Goal: Check status: Check status

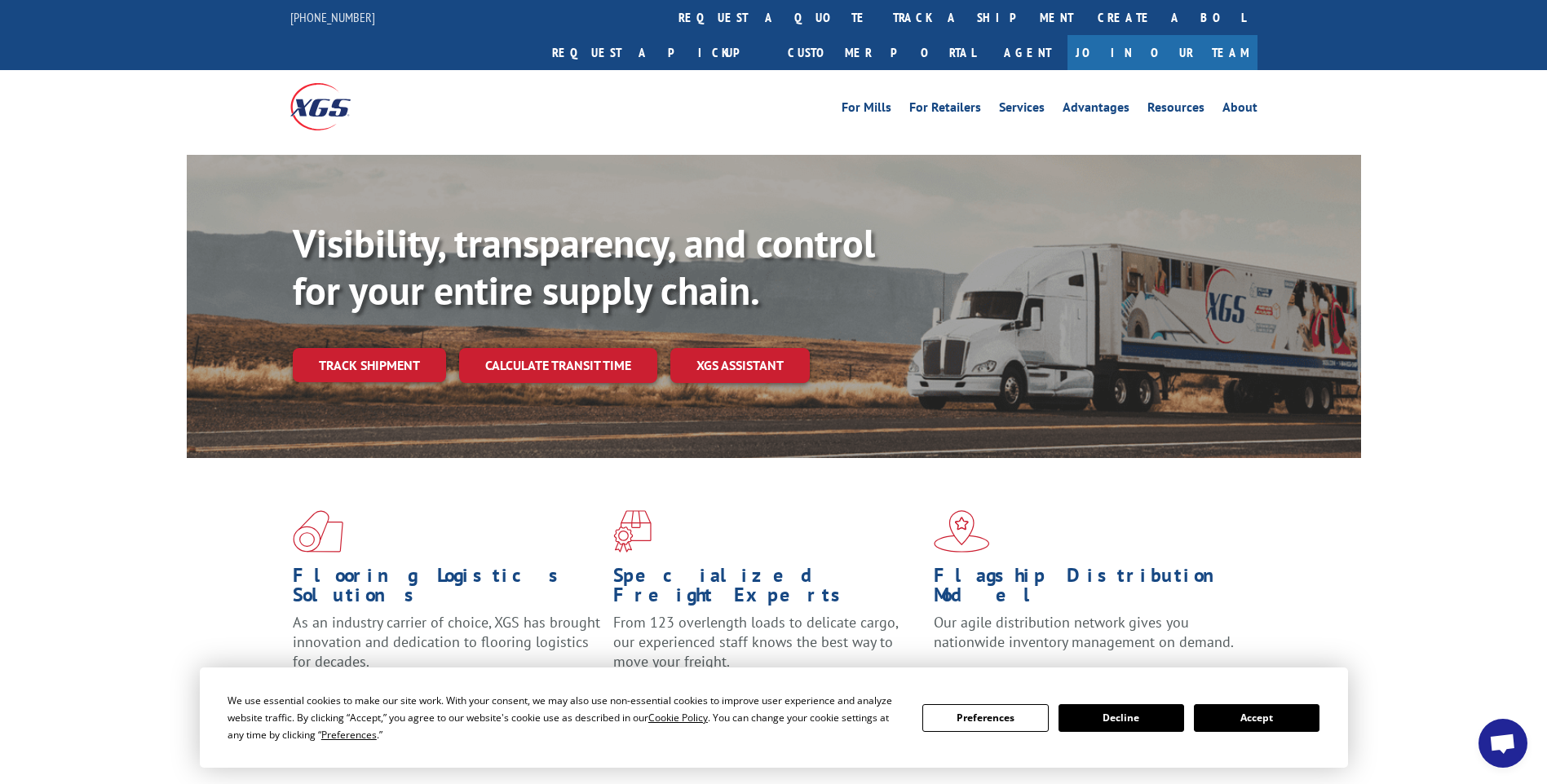
click at [1257, 717] on button "Accept" at bounding box center [1257, 717] width 126 height 27
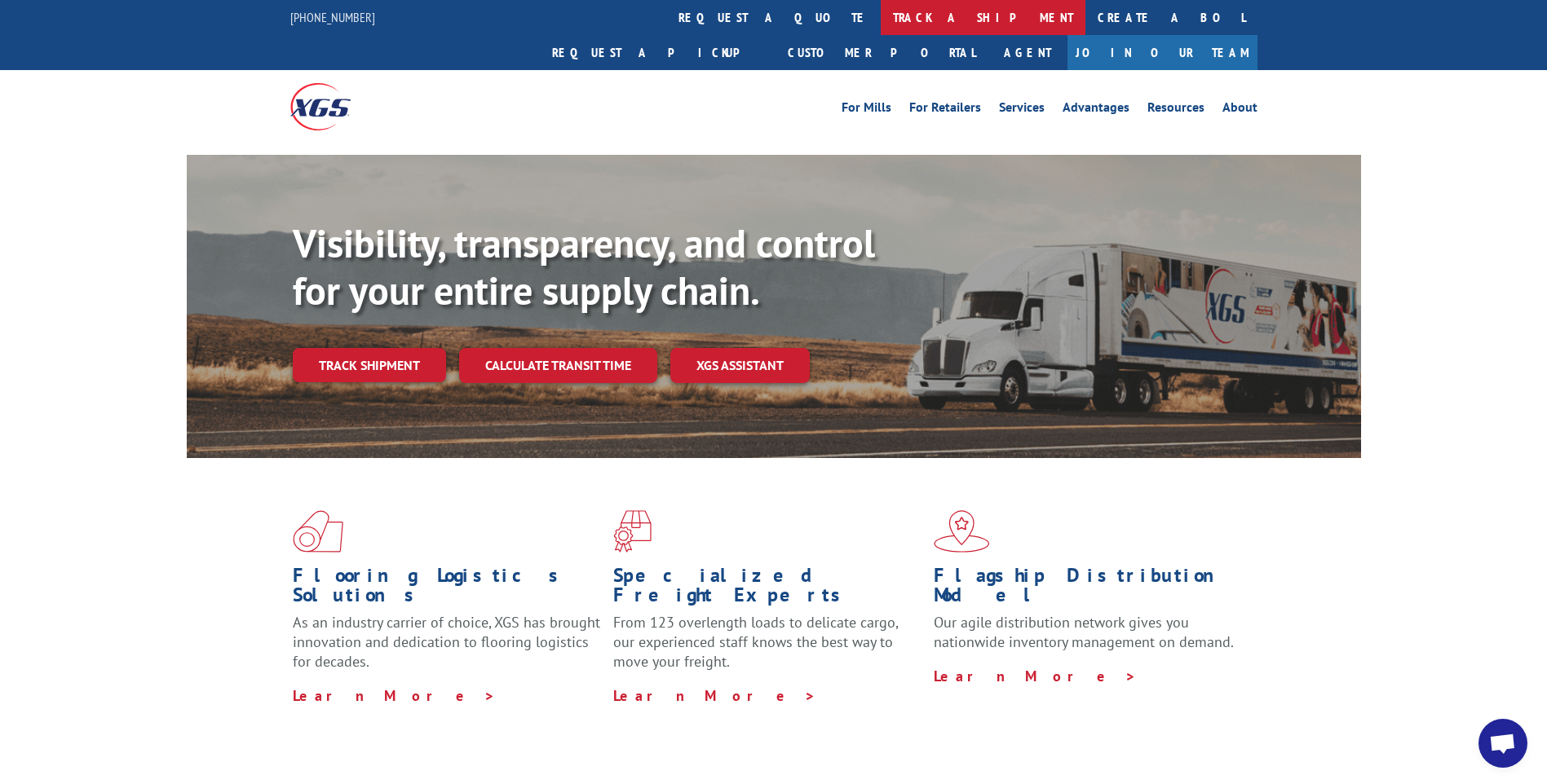
click at [881, 21] on link "track a shipment" at bounding box center [983, 17] width 204 height 35
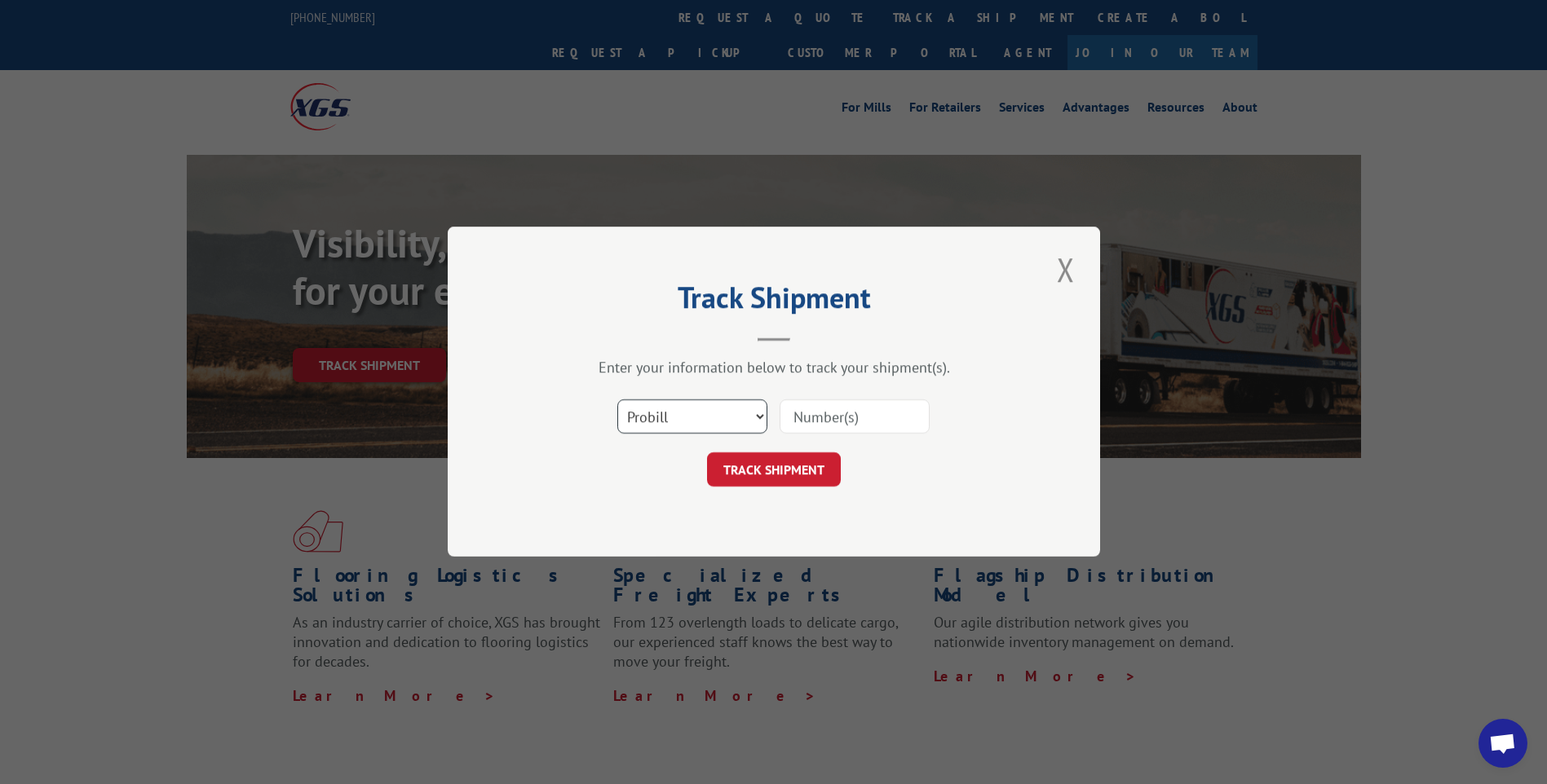
click at [758, 414] on select "Select category... Probill BOL PO" at bounding box center [692, 418] width 151 height 35
click at [618, 400] on select "Select category... Probill BOL PO" at bounding box center [692, 418] width 151 height 35
click at [866, 419] on input at bounding box center [855, 418] width 151 height 35
paste input "16956060"
type input "16956060"
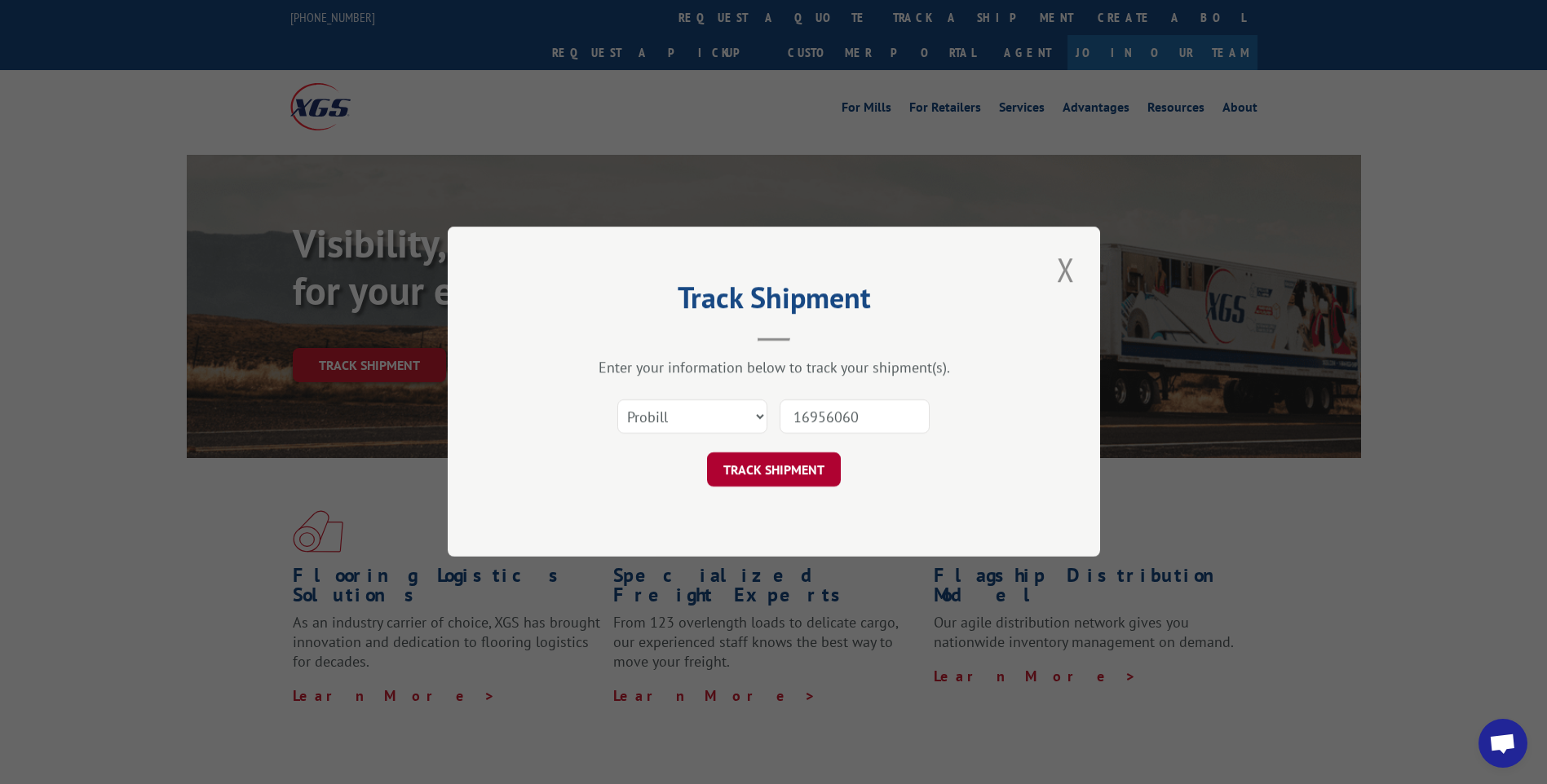
click at [763, 470] on button "TRACK SHIPMENT" at bounding box center [774, 470] width 134 height 35
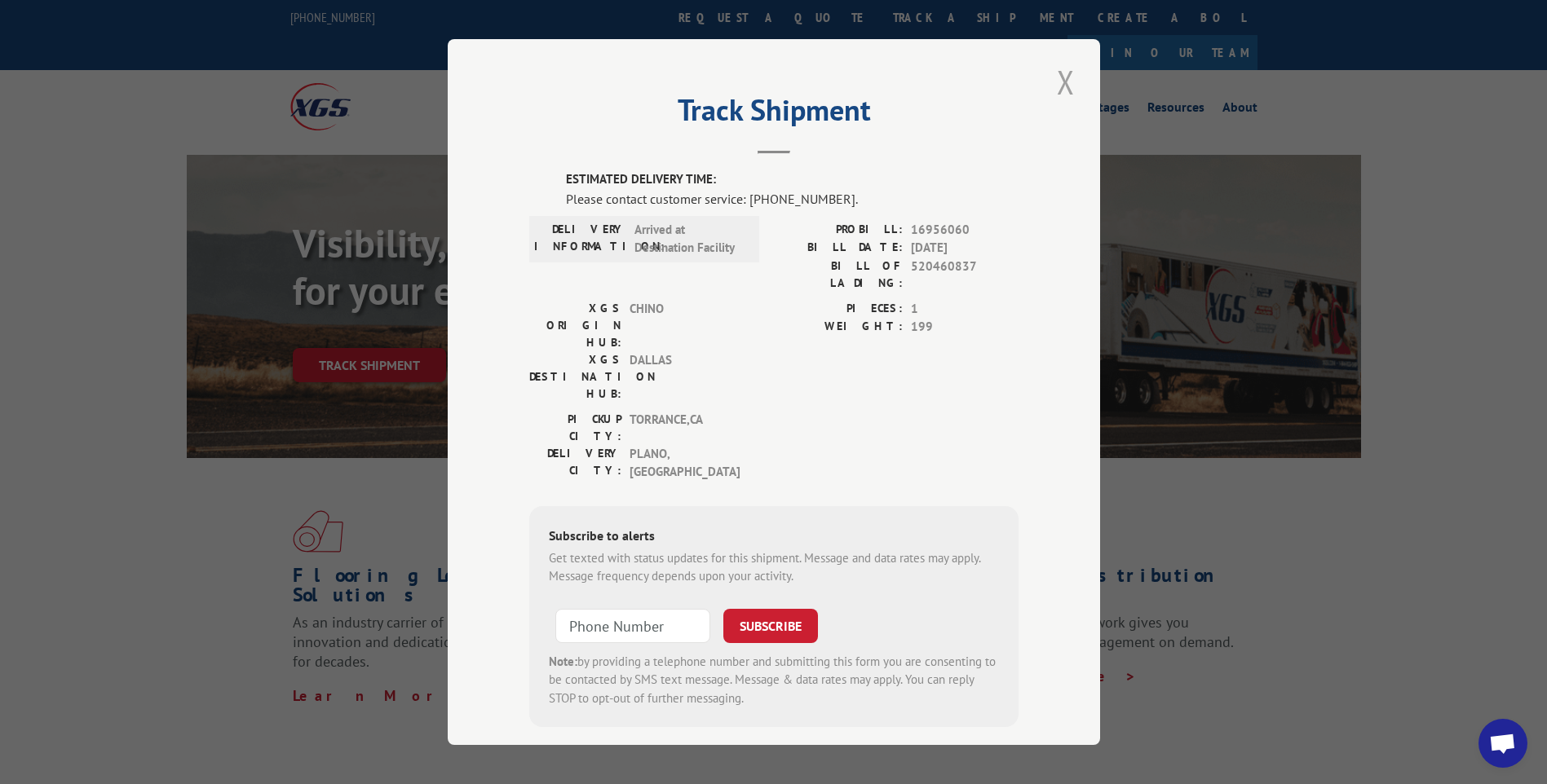
click at [1062, 77] on button "Close modal" at bounding box center [1065, 81] width 27 height 45
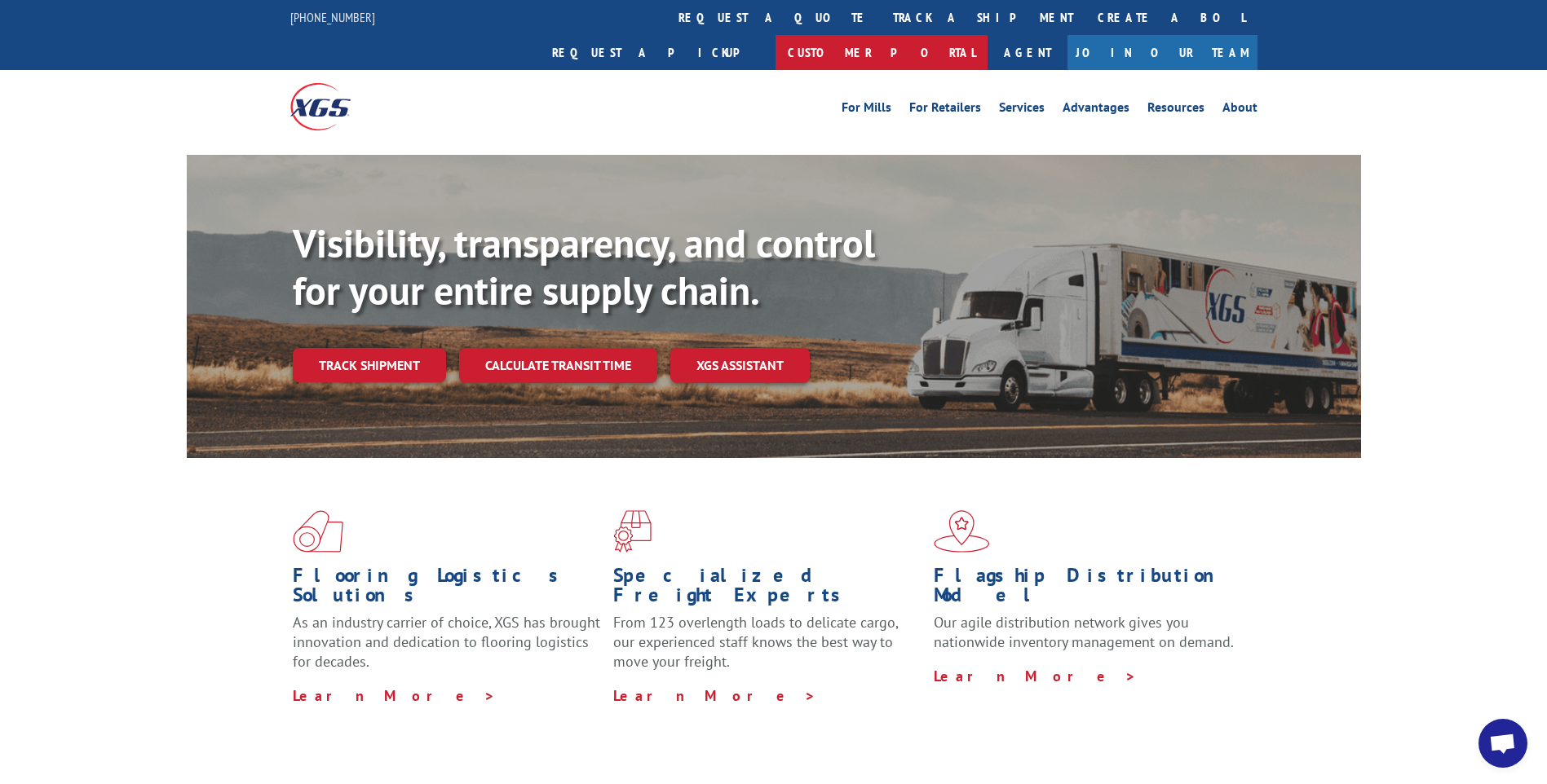
click at [988, 35] on link "Customer Portal" at bounding box center [881, 52] width 212 height 35
